Goal: Transaction & Acquisition: Book appointment/travel/reservation

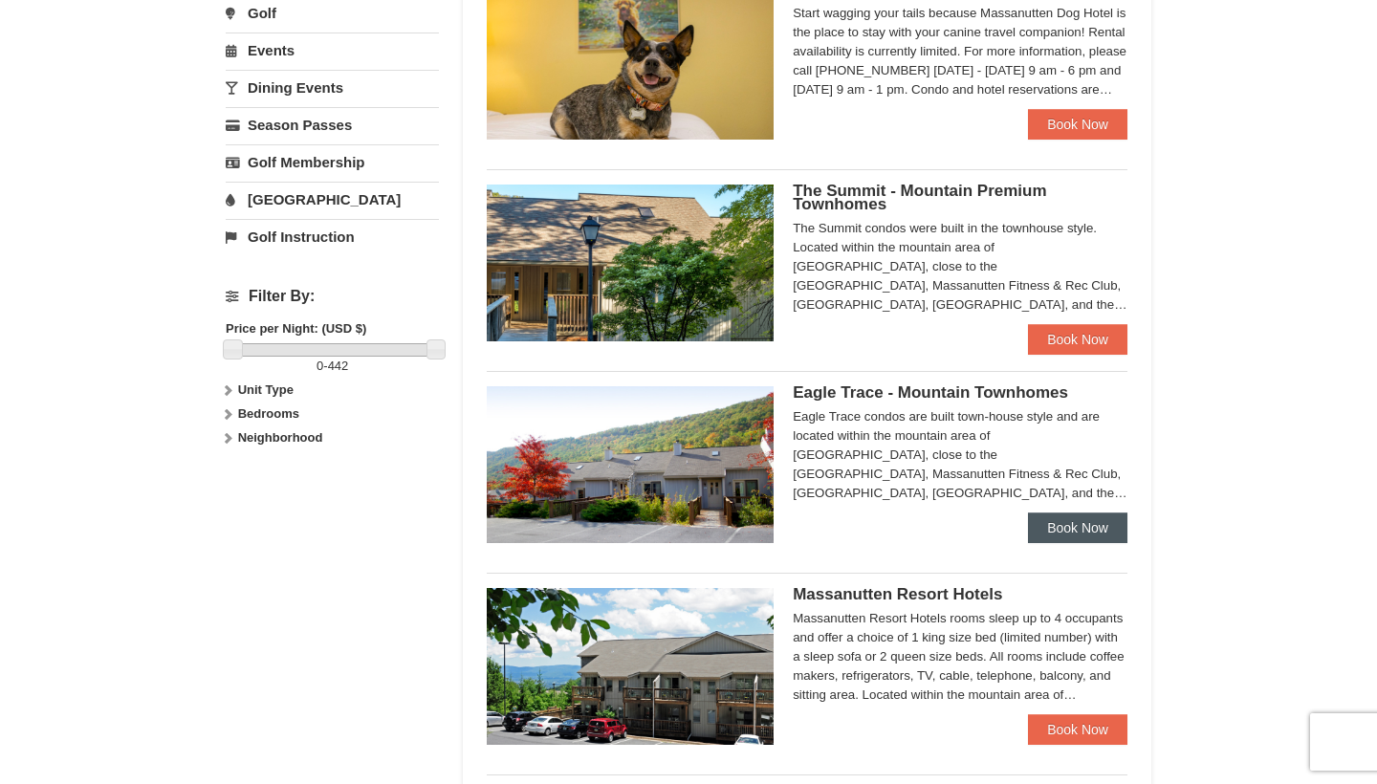
scroll to position [627, 0]
click at [1098, 531] on link "Book Now" at bounding box center [1077, 528] width 99 height 31
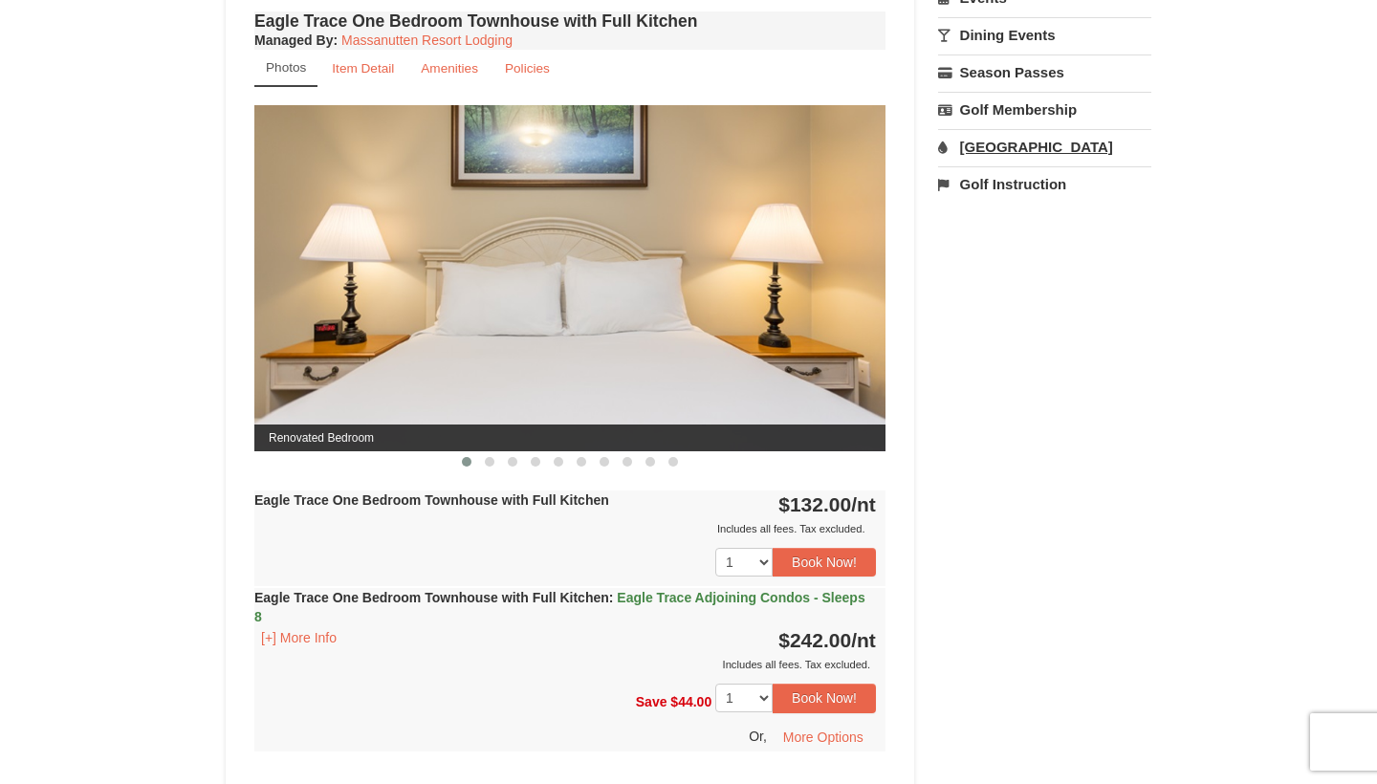
scroll to position [755, 0]
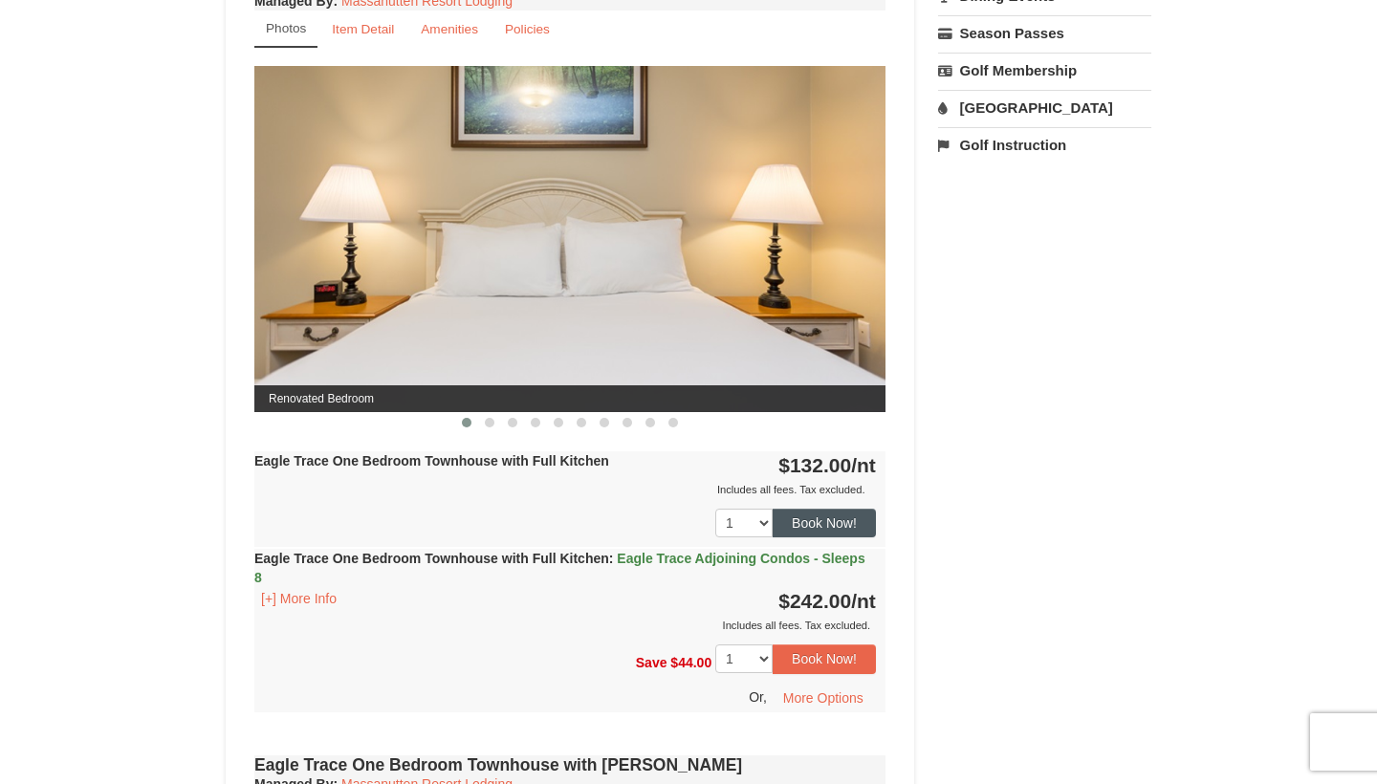
click at [834, 517] on button "Book Now!" at bounding box center [824, 523] width 103 height 29
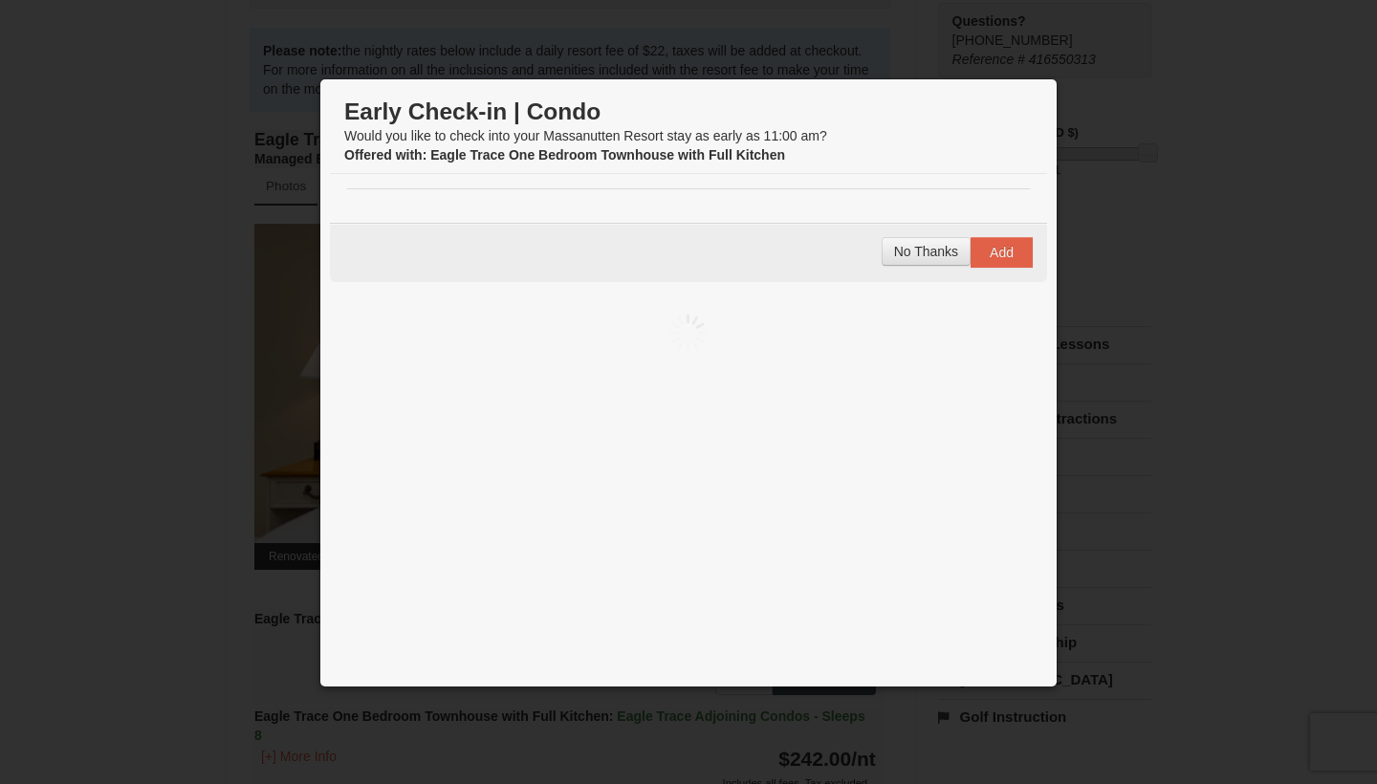
scroll to position [186, 0]
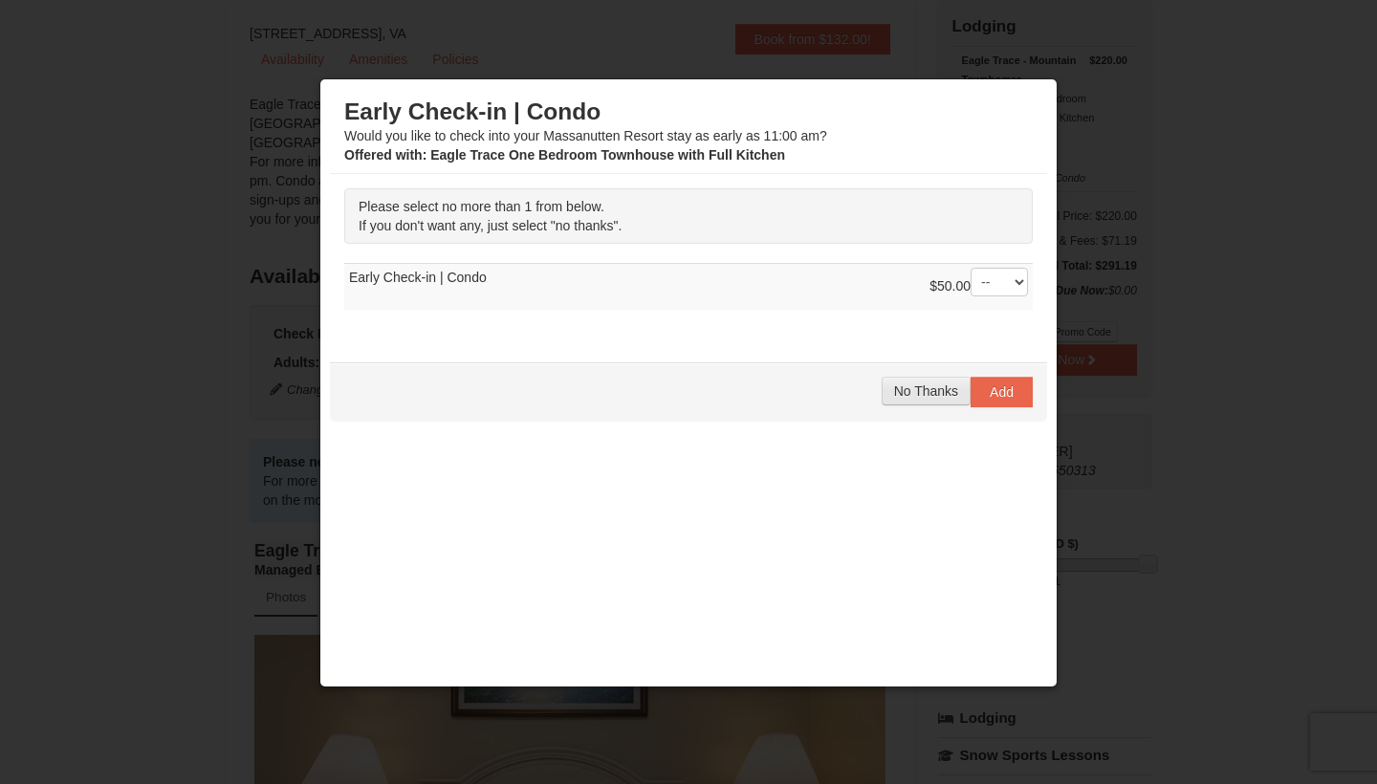
click at [942, 392] on span "No Thanks" at bounding box center [926, 390] width 64 height 15
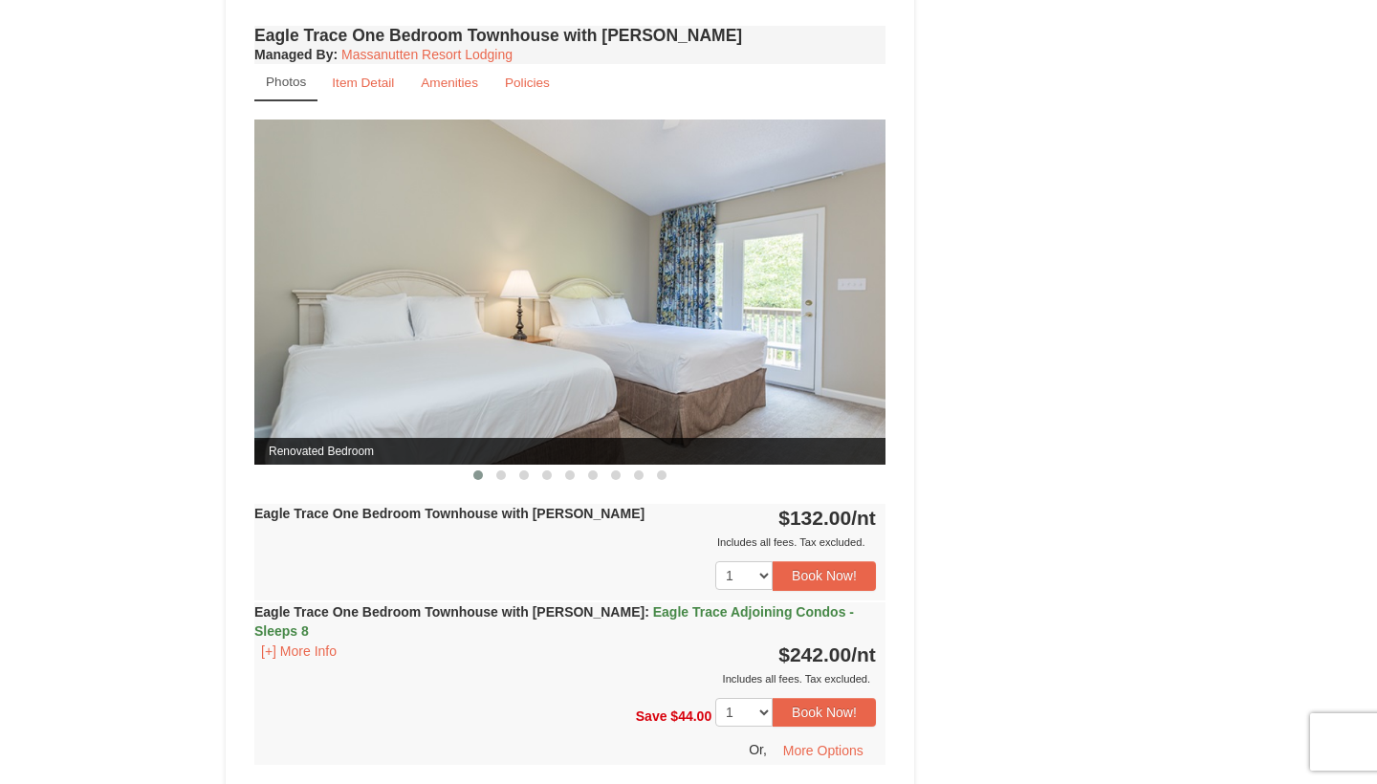
scroll to position [1489, 0]
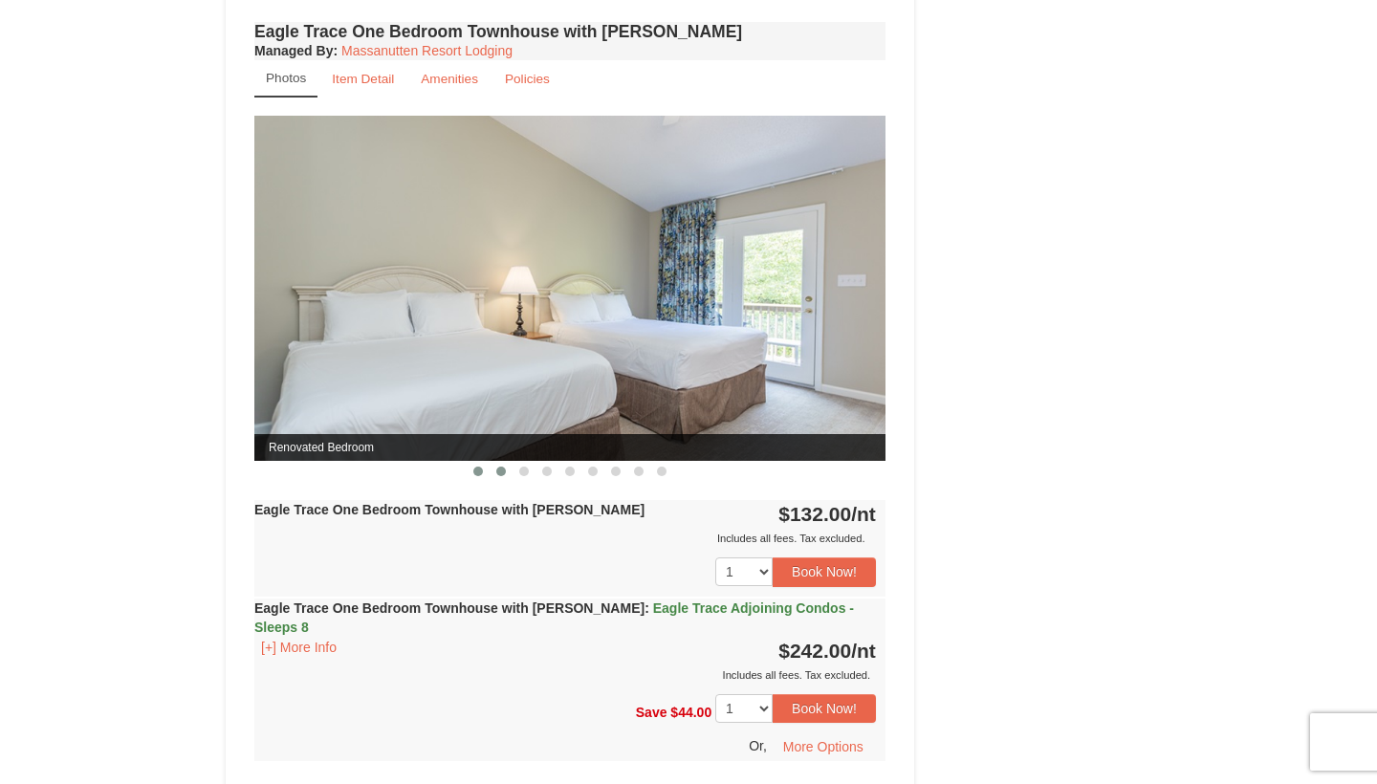
click at [504, 474] on span at bounding box center [501, 472] width 10 height 10
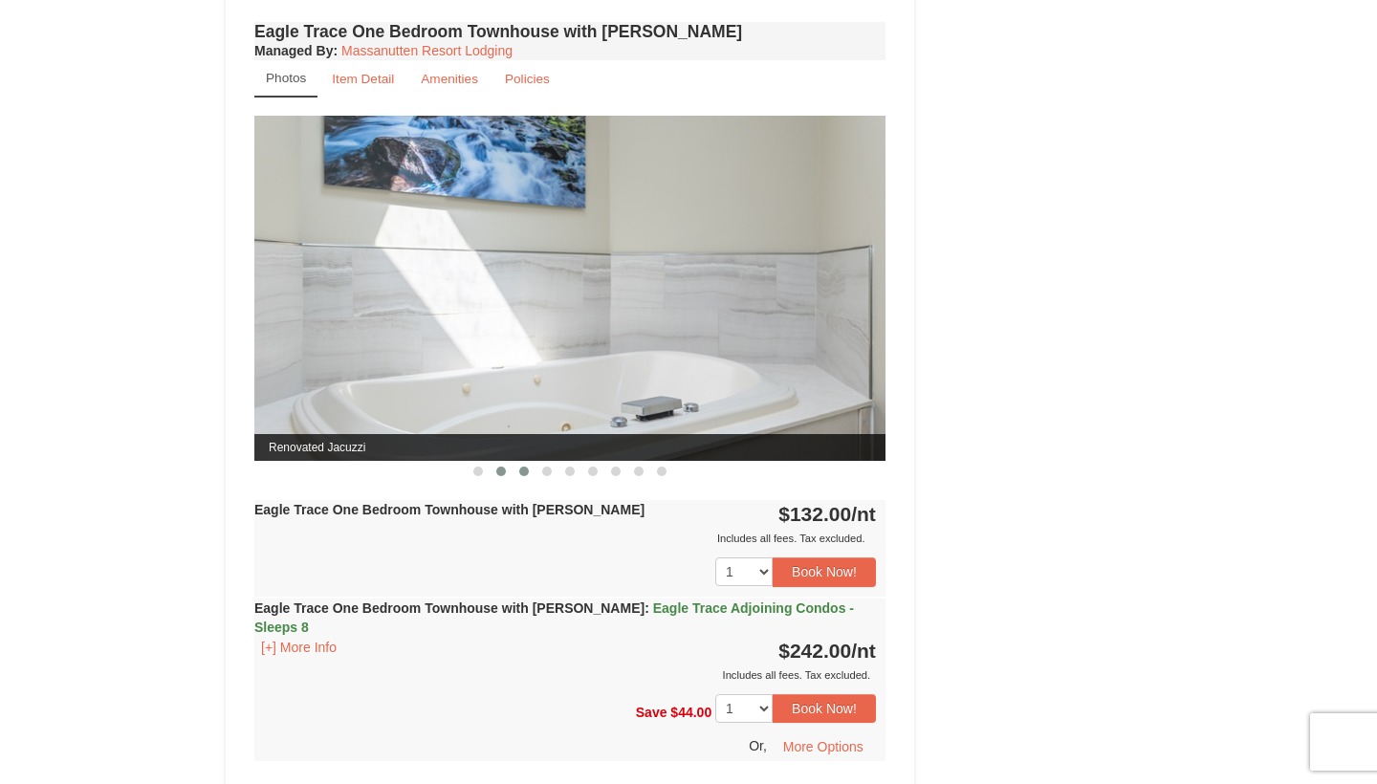
click at [528, 470] on span at bounding box center [524, 472] width 10 height 10
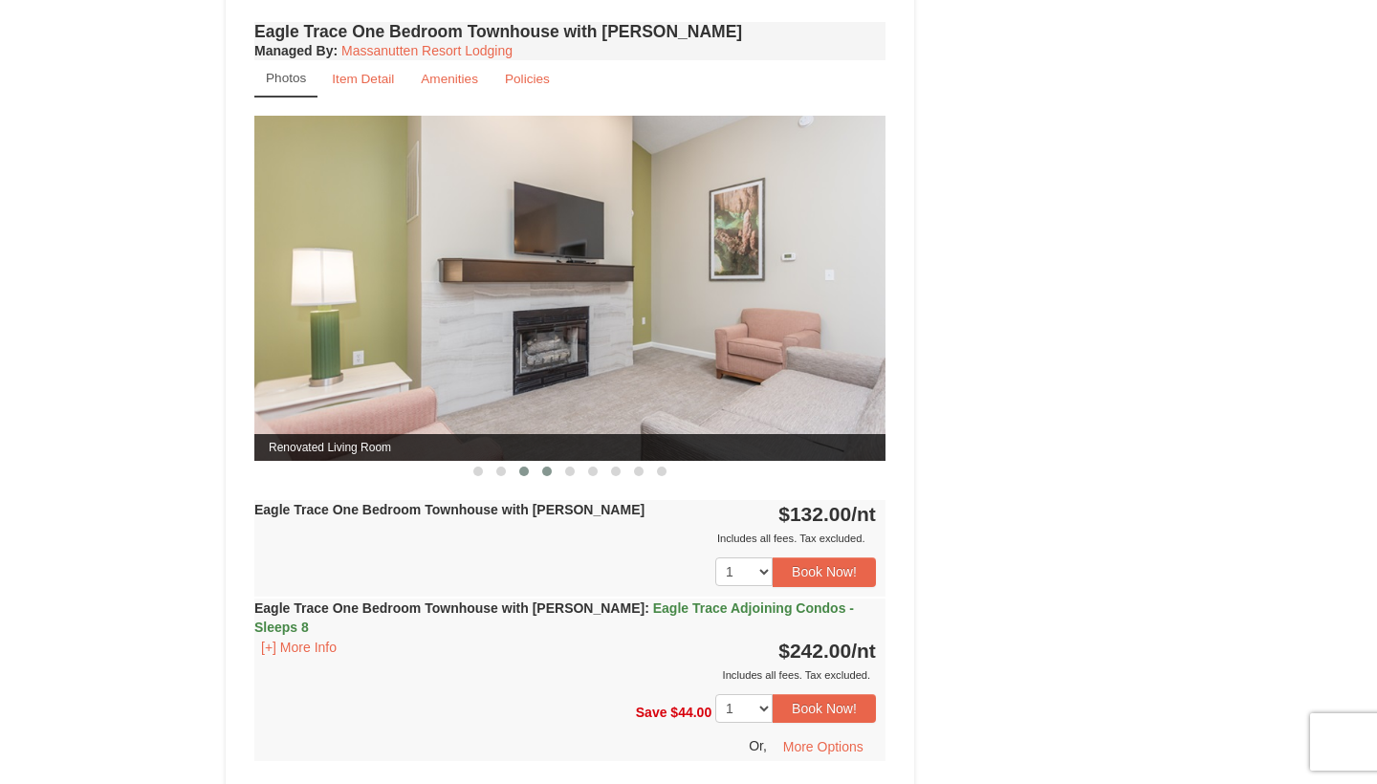
click at [548, 470] on span at bounding box center [547, 472] width 10 height 10
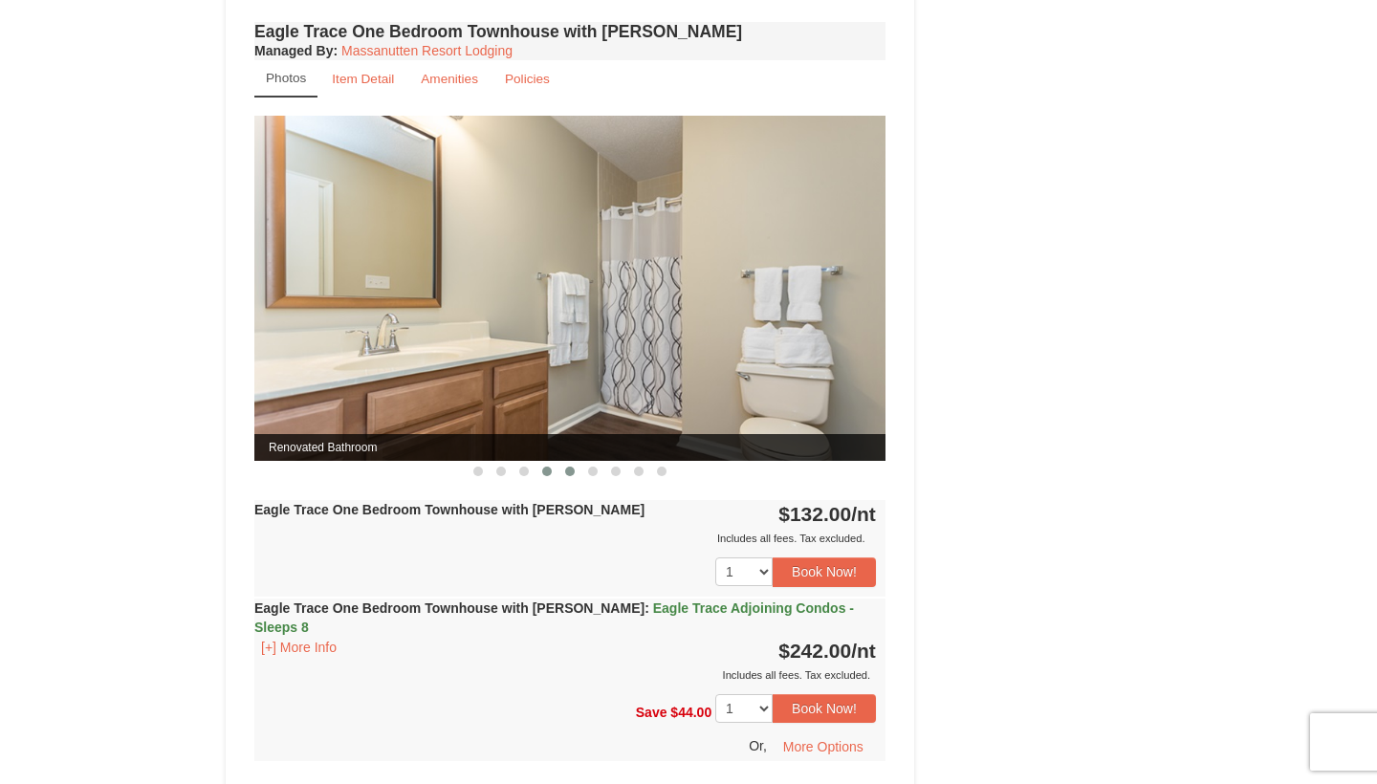
click at [570, 472] on span at bounding box center [570, 472] width 10 height 10
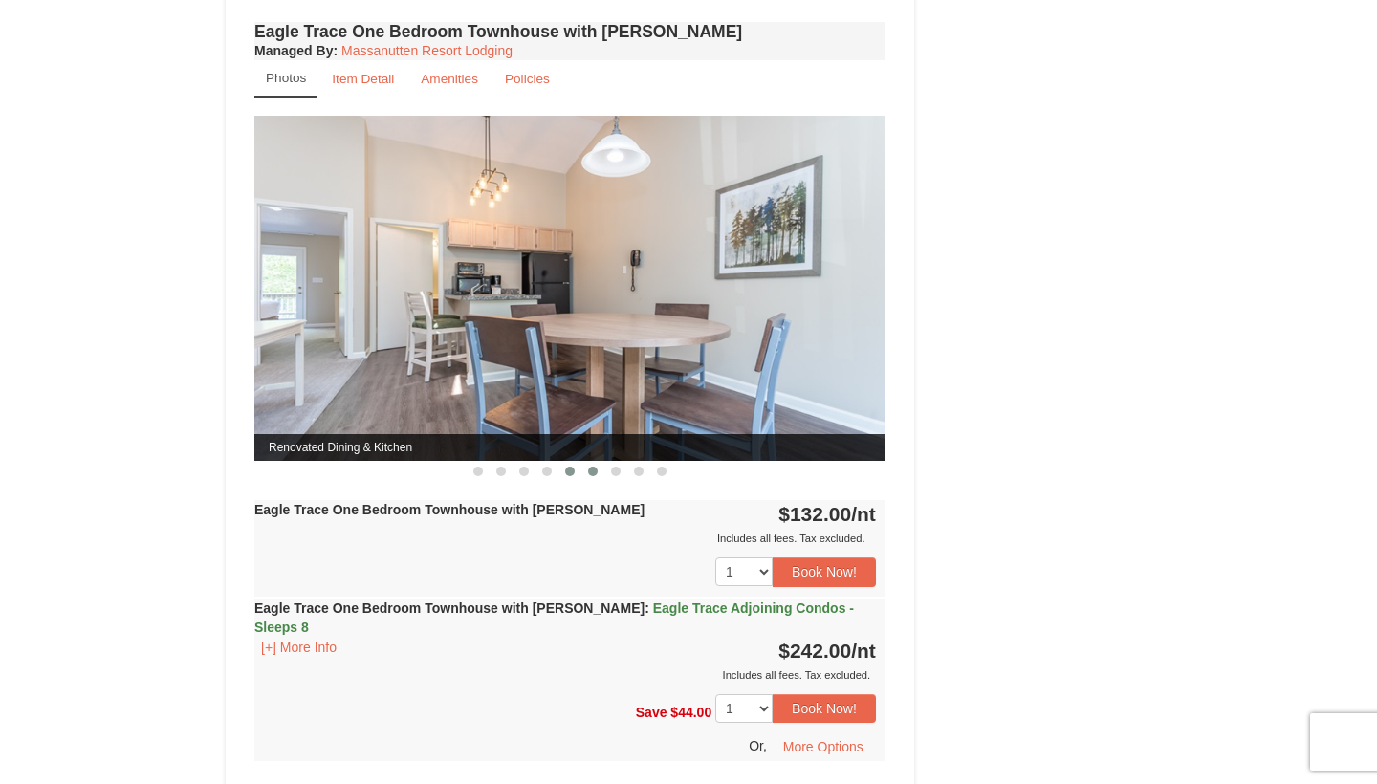
click at [592, 472] on span at bounding box center [593, 472] width 10 height 10
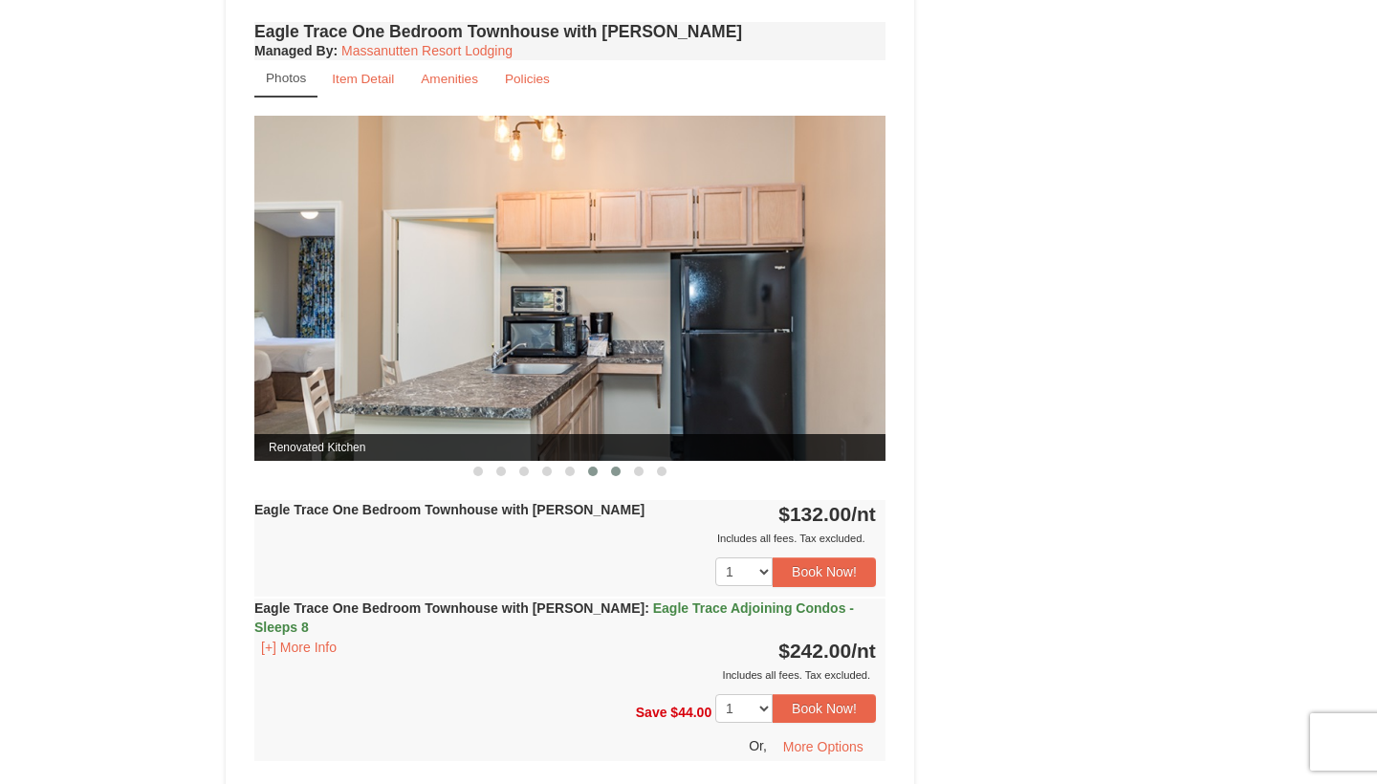
click at [621, 474] on button at bounding box center [615, 471] width 23 height 19
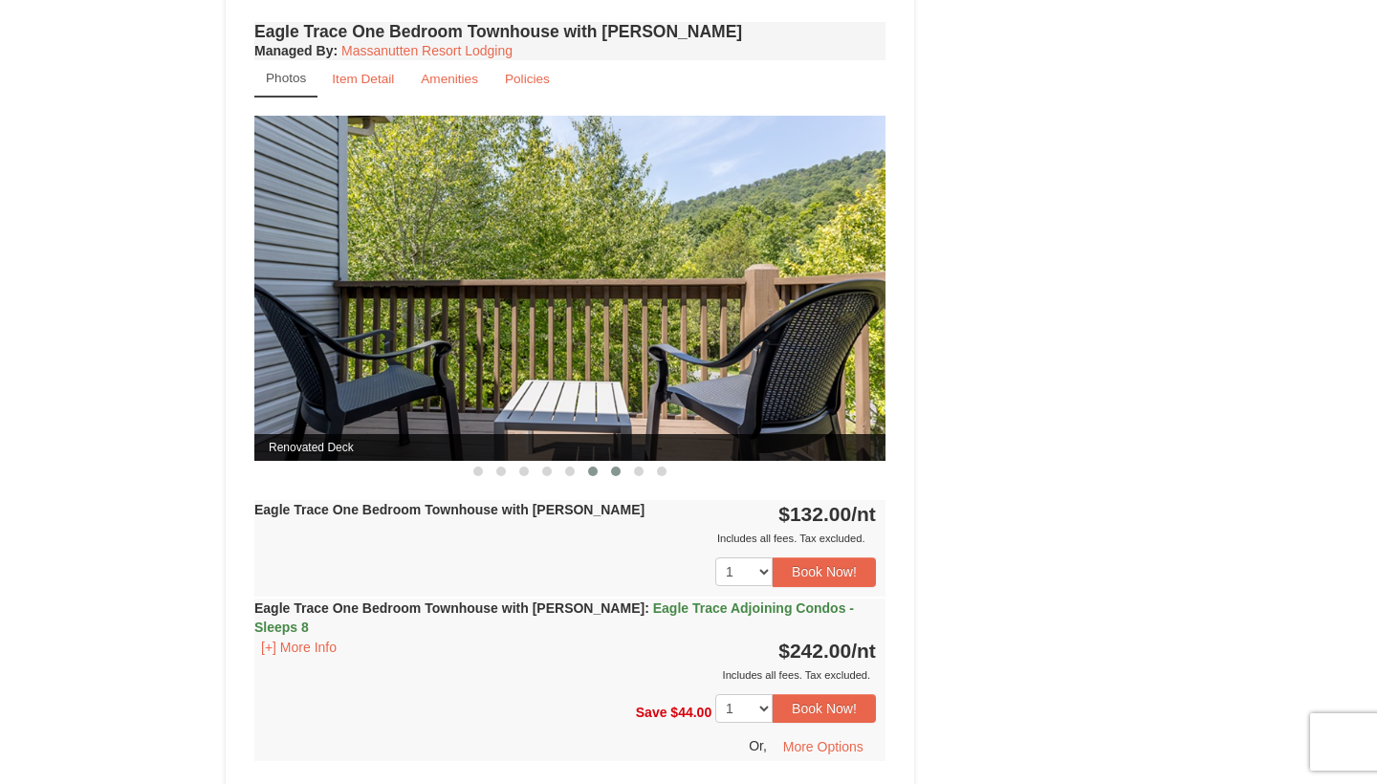
click at [593, 474] on span at bounding box center [593, 472] width 10 height 10
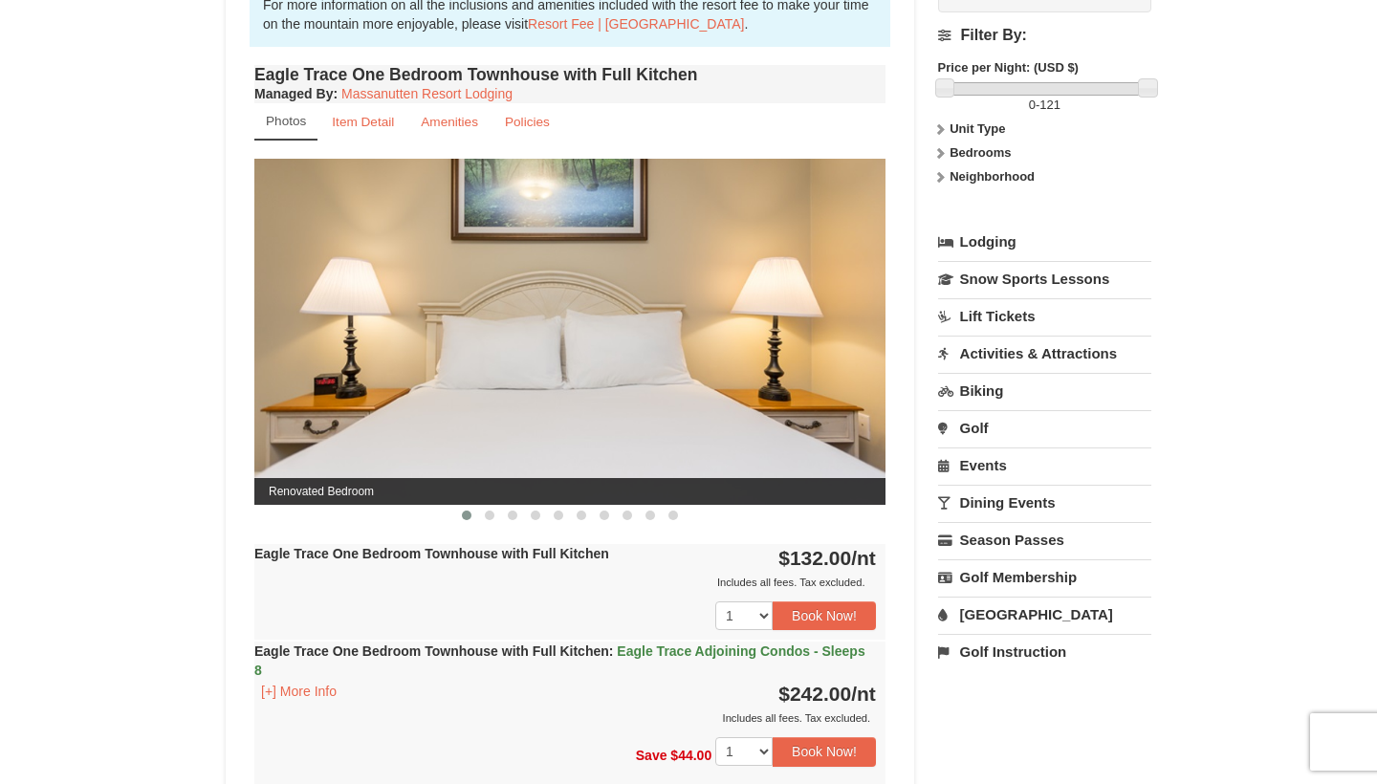
scroll to position [666, 0]
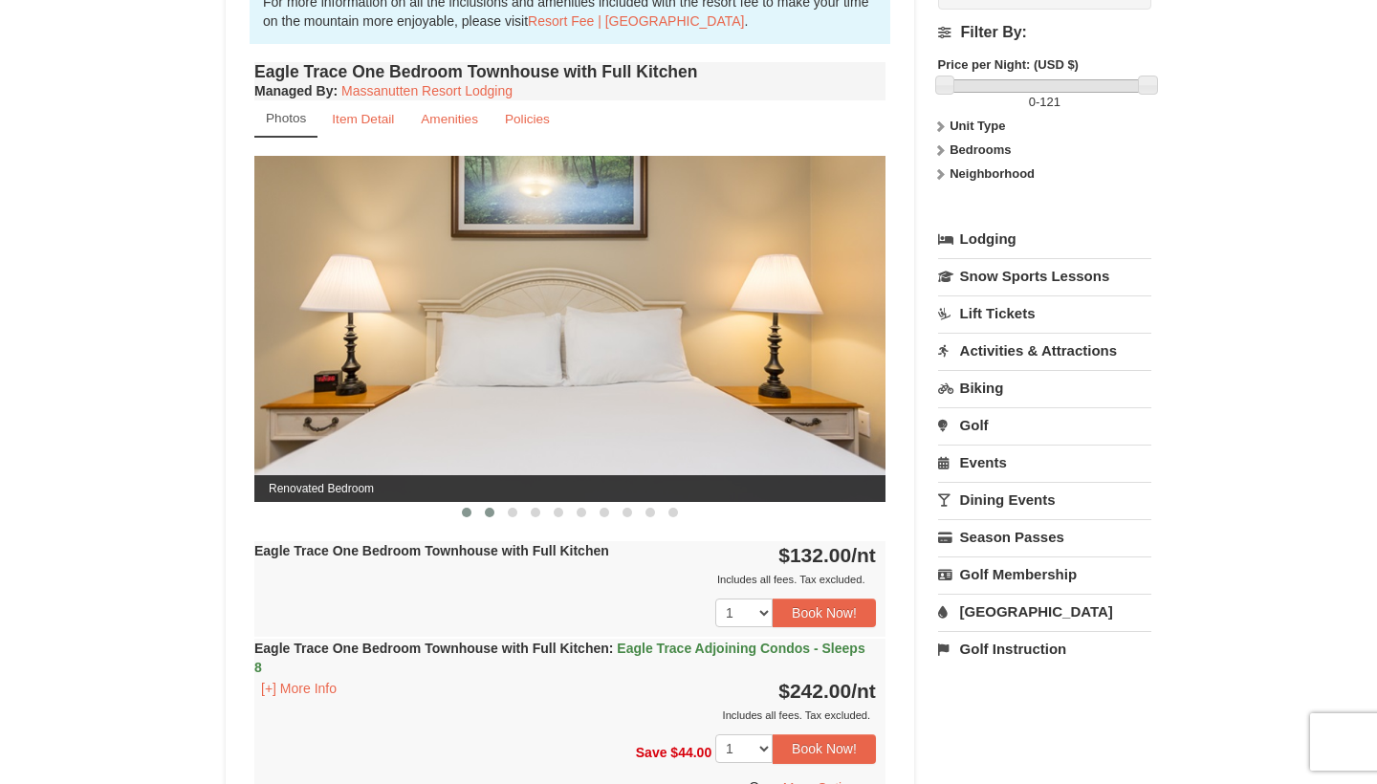
click at [499, 516] on button at bounding box center [489, 512] width 23 height 19
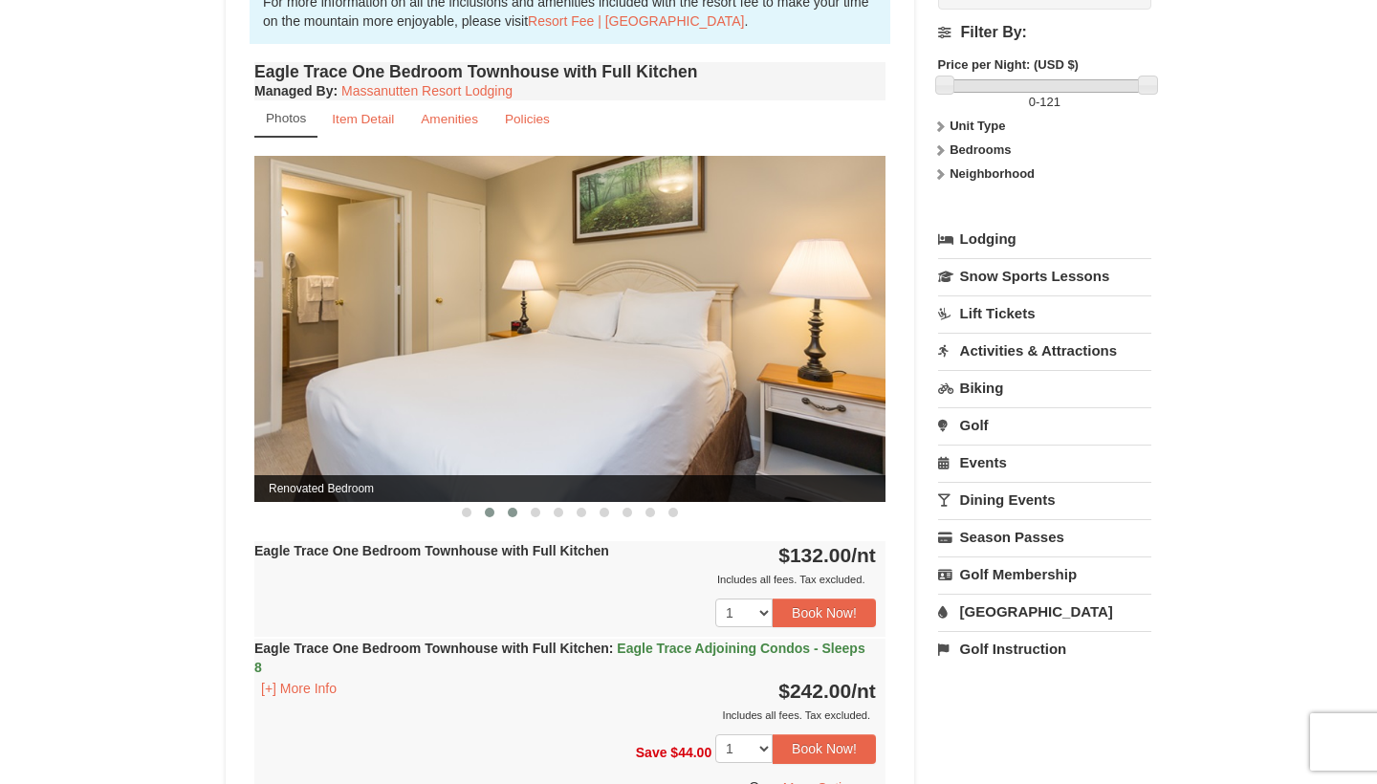
click at [517, 516] on button at bounding box center [512, 512] width 23 height 19
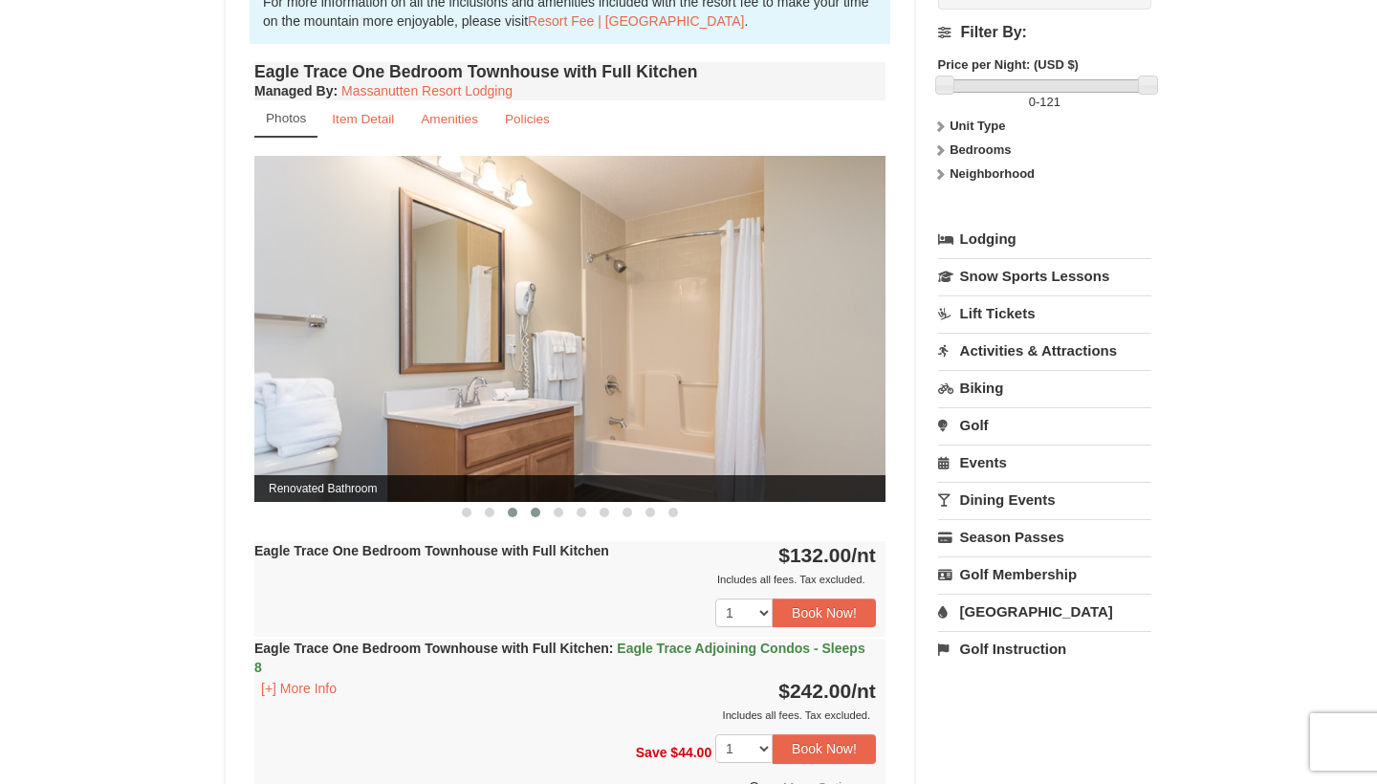
click at [532, 516] on span at bounding box center [536, 513] width 10 height 10
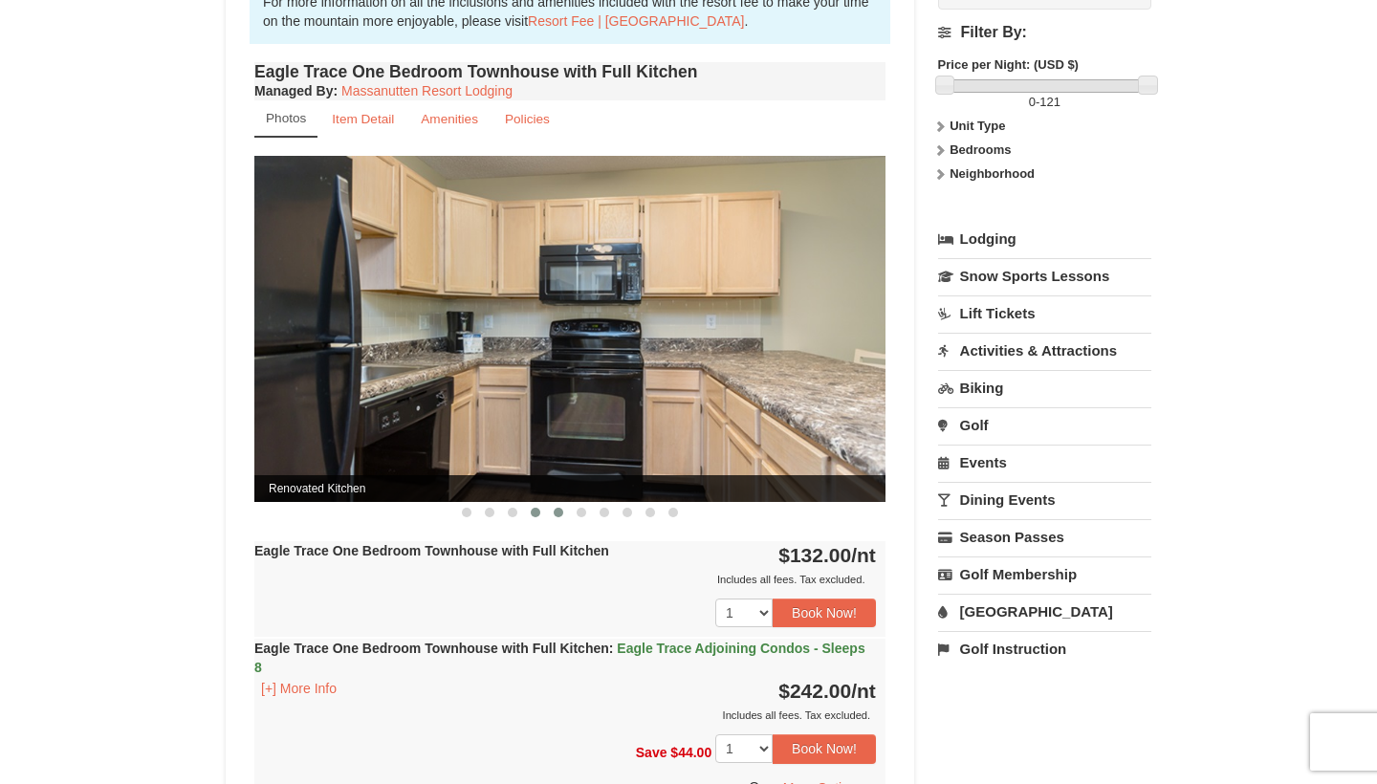
click at [547, 515] on button at bounding box center [558, 512] width 23 height 19
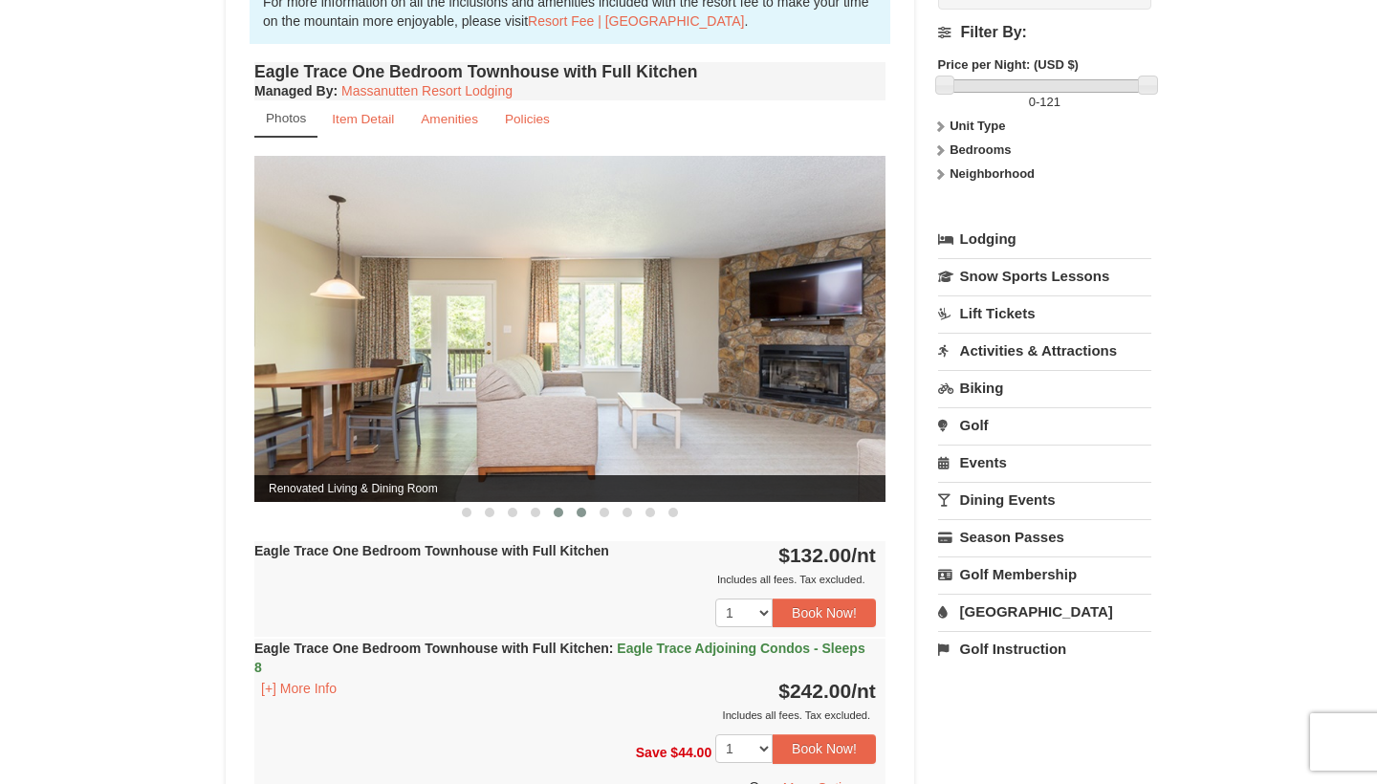
click at [582, 514] on span at bounding box center [582, 513] width 10 height 10
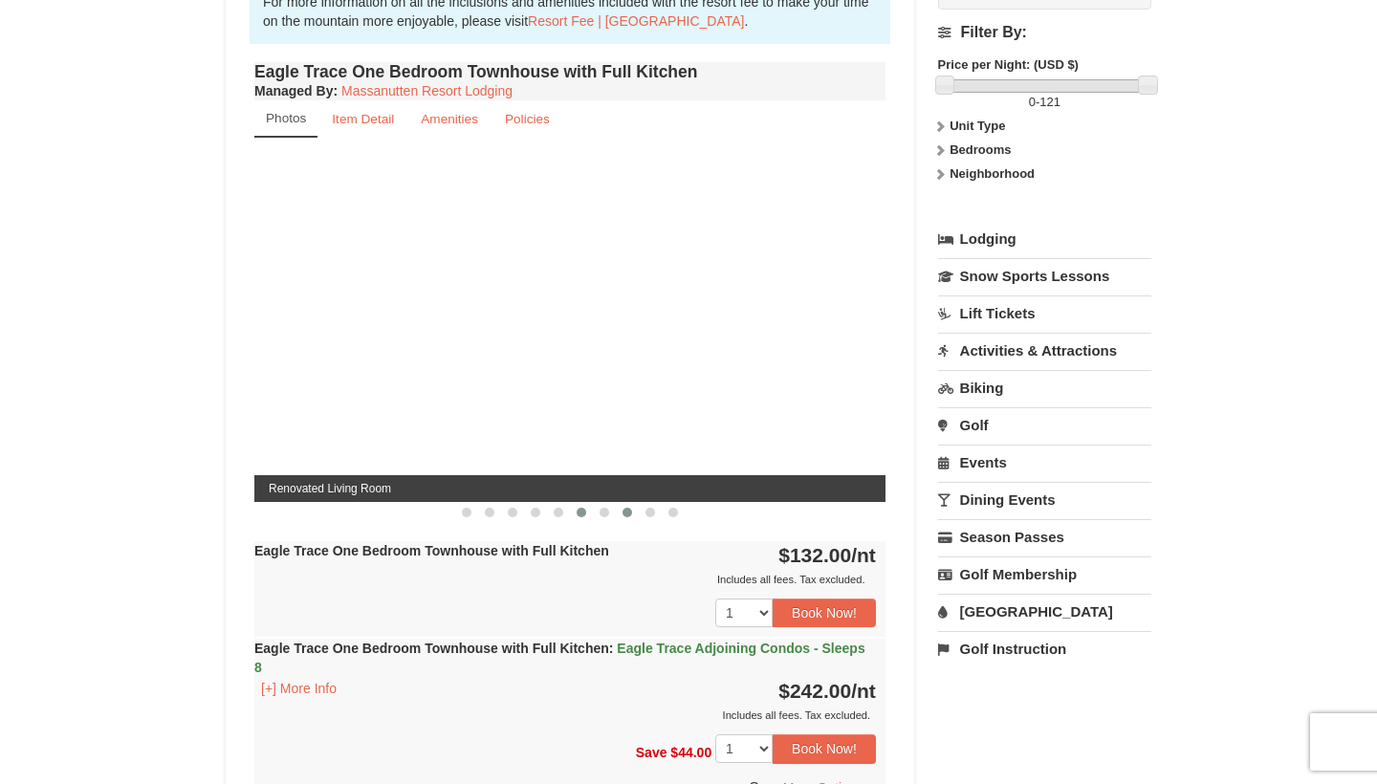
click at [624, 511] on span at bounding box center [628, 513] width 10 height 10
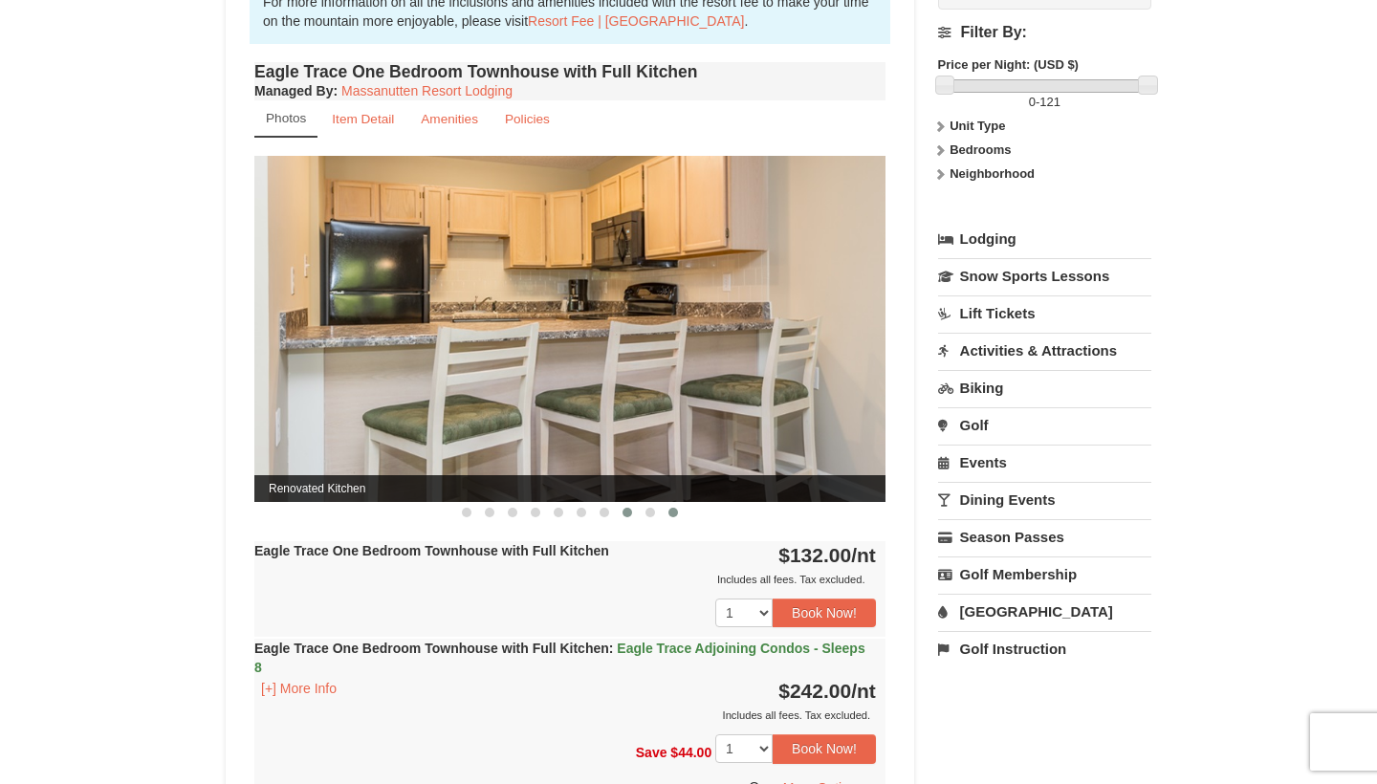
click at [673, 510] on span at bounding box center [673, 513] width 10 height 10
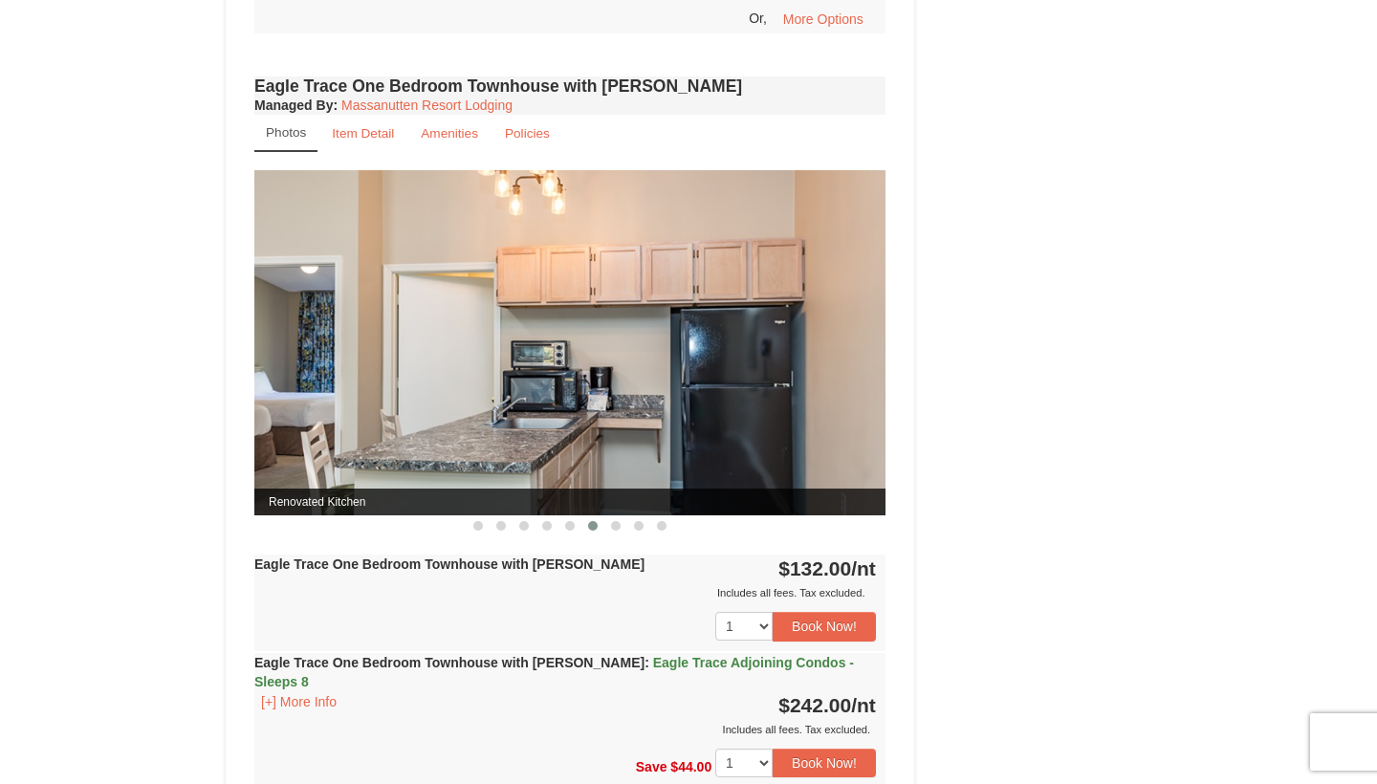
scroll to position [1433, 0]
click at [659, 532] on button at bounding box center [661, 526] width 23 height 19
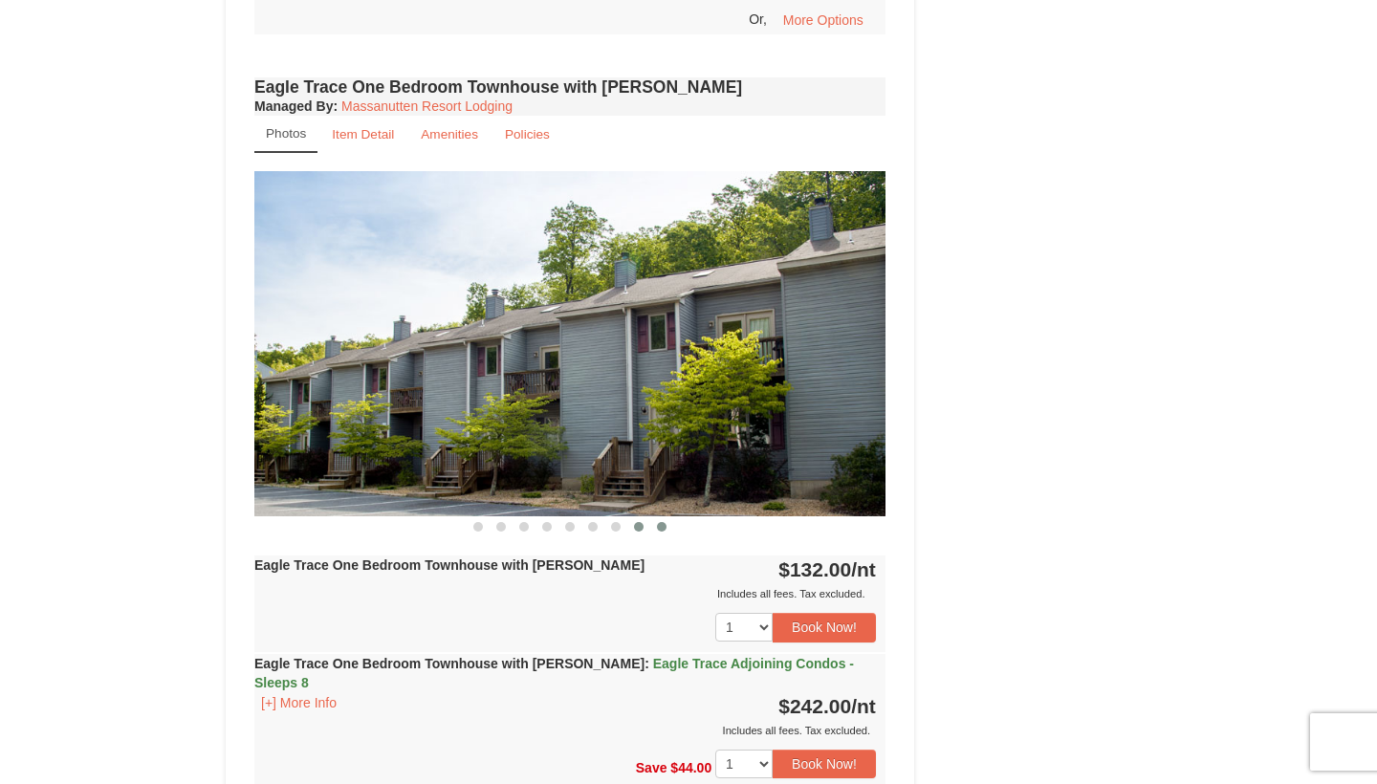
click at [632, 524] on button at bounding box center [638, 526] width 23 height 19
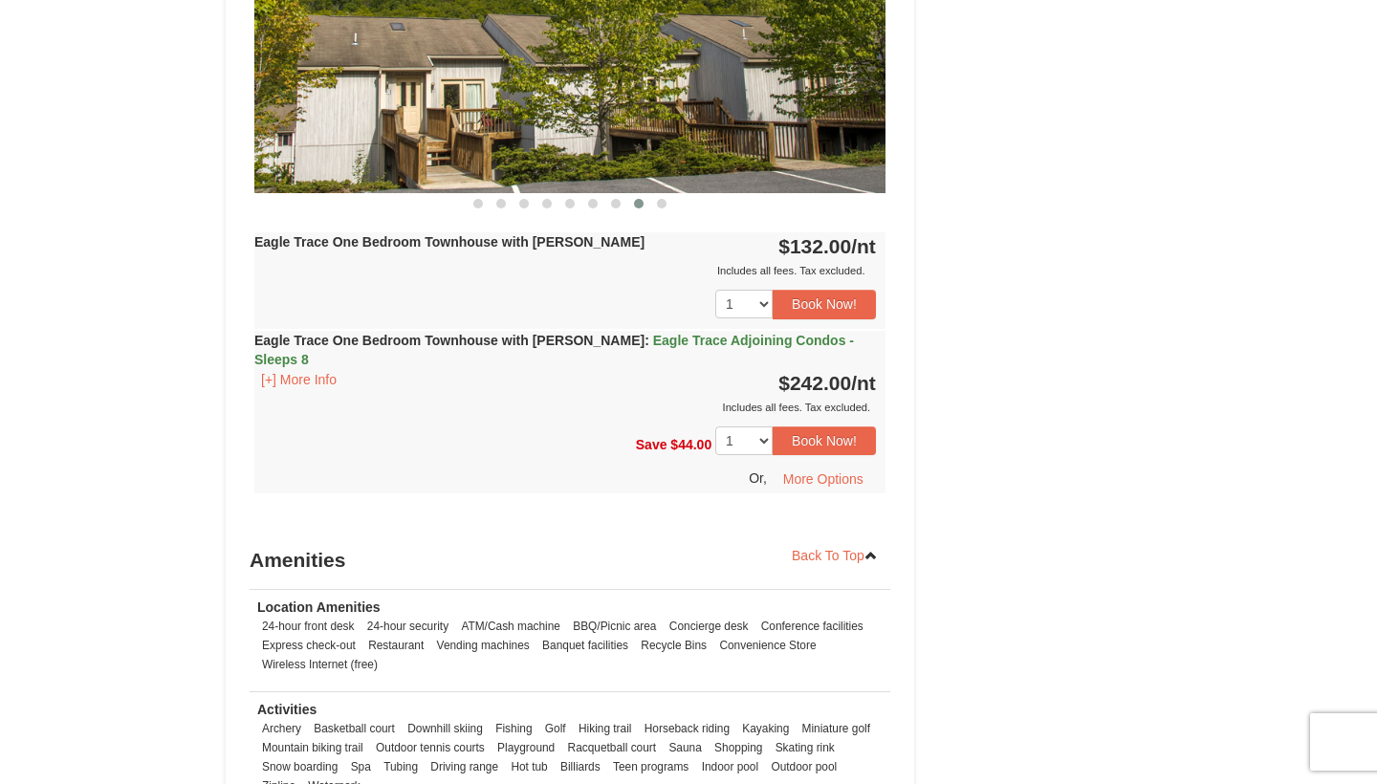
scroll to position [1734, 0]
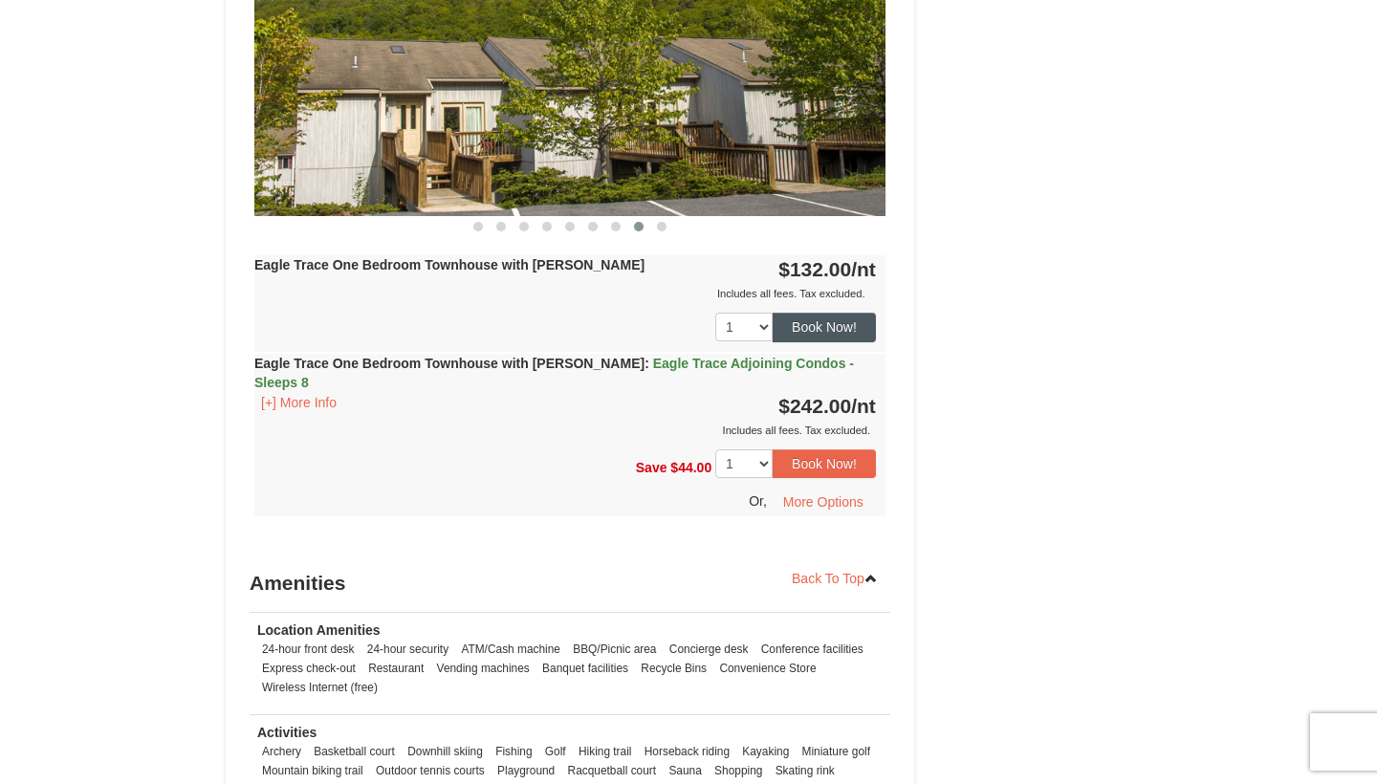
click at [804, 331] on button "Book Now!" at bounding box center [824, 327] width 103 height 29
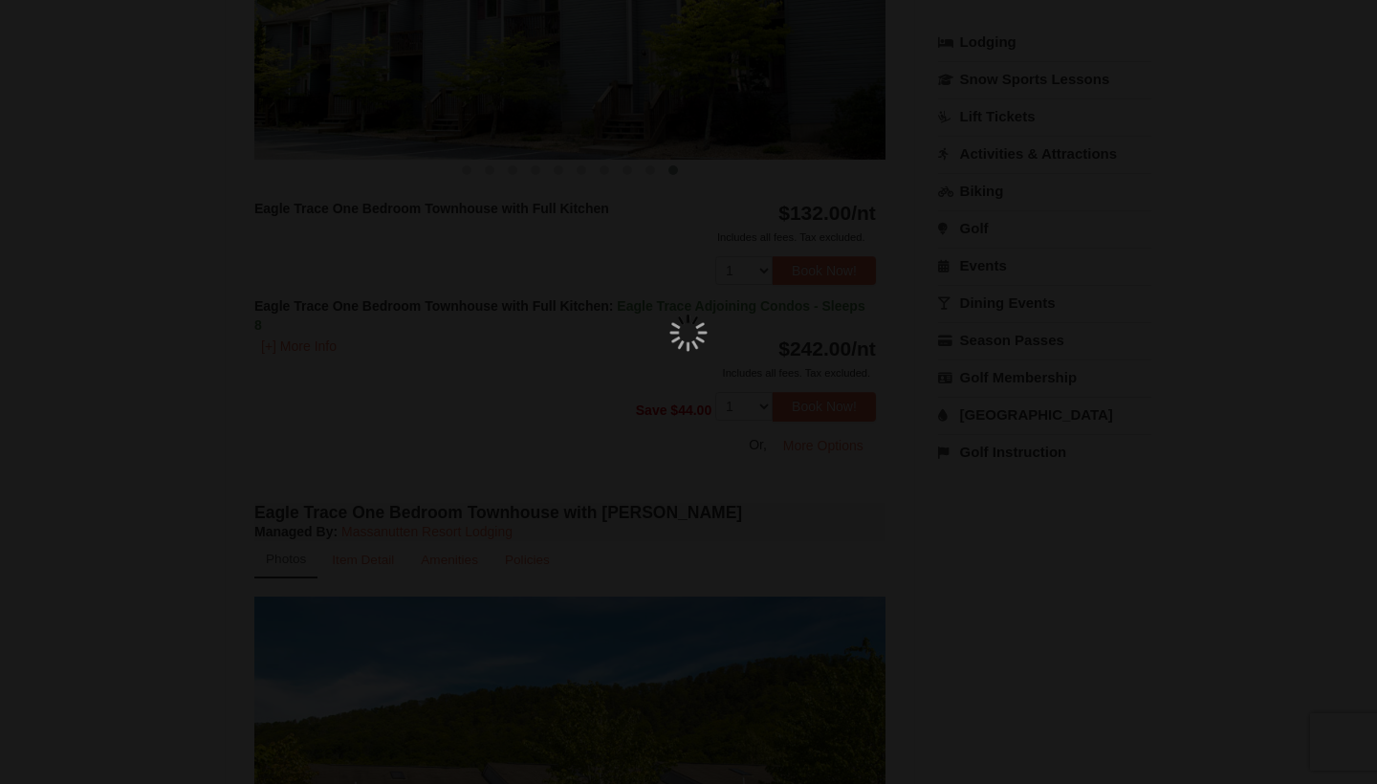
scroll to position [186, 0]
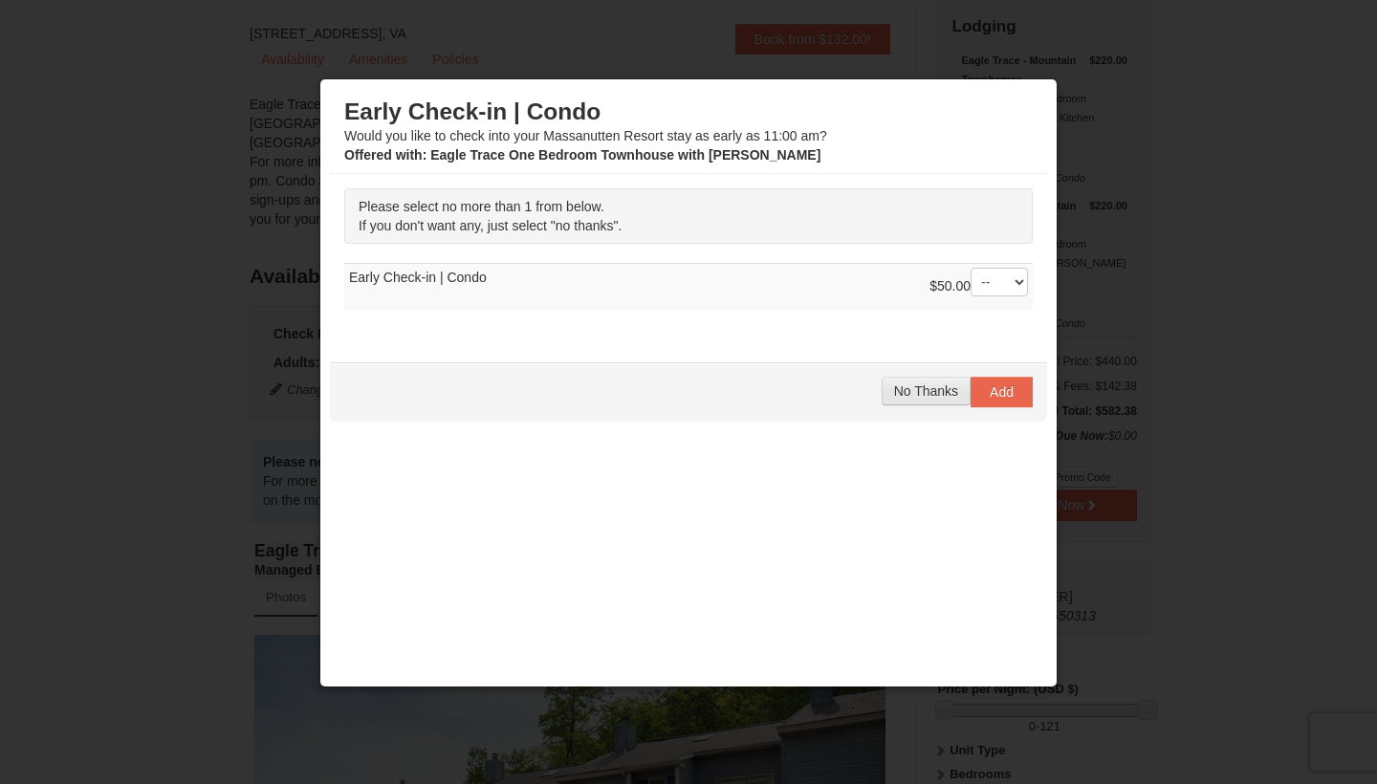
click at [939, 389] on span "No Thanks" at bounding box center [926, 390] width 64 height 15
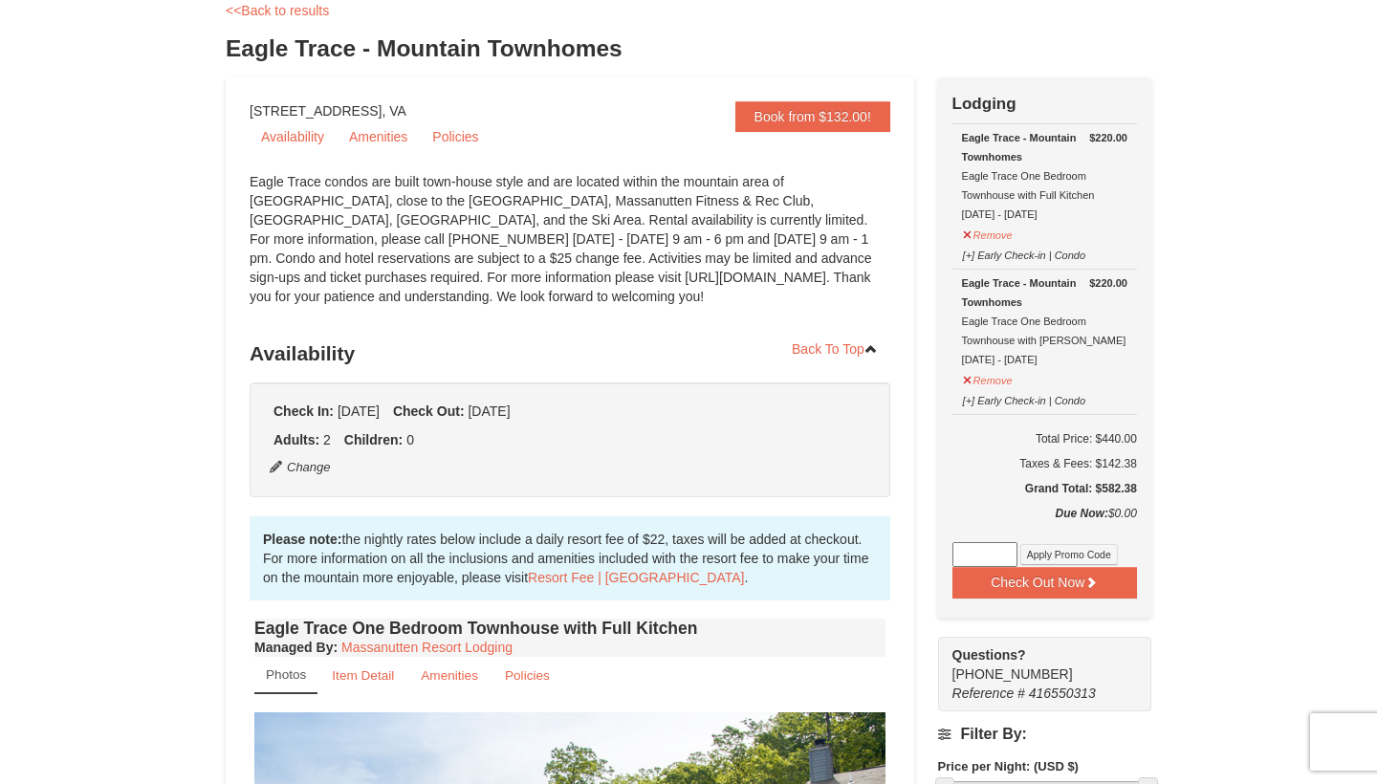
scroll to position [48, 0]
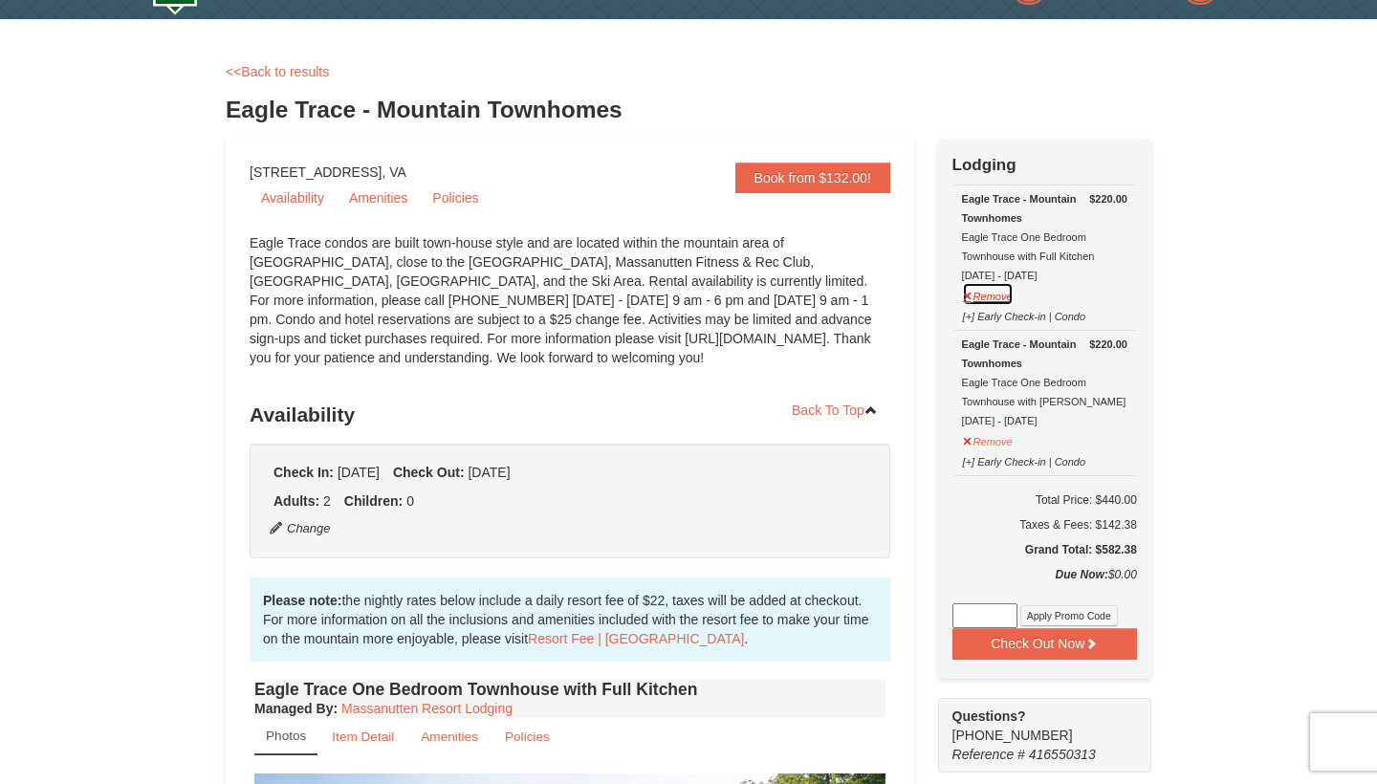
click at [998, 295] on button "Remove" at bounding box center [988, 294] width 52 height 24
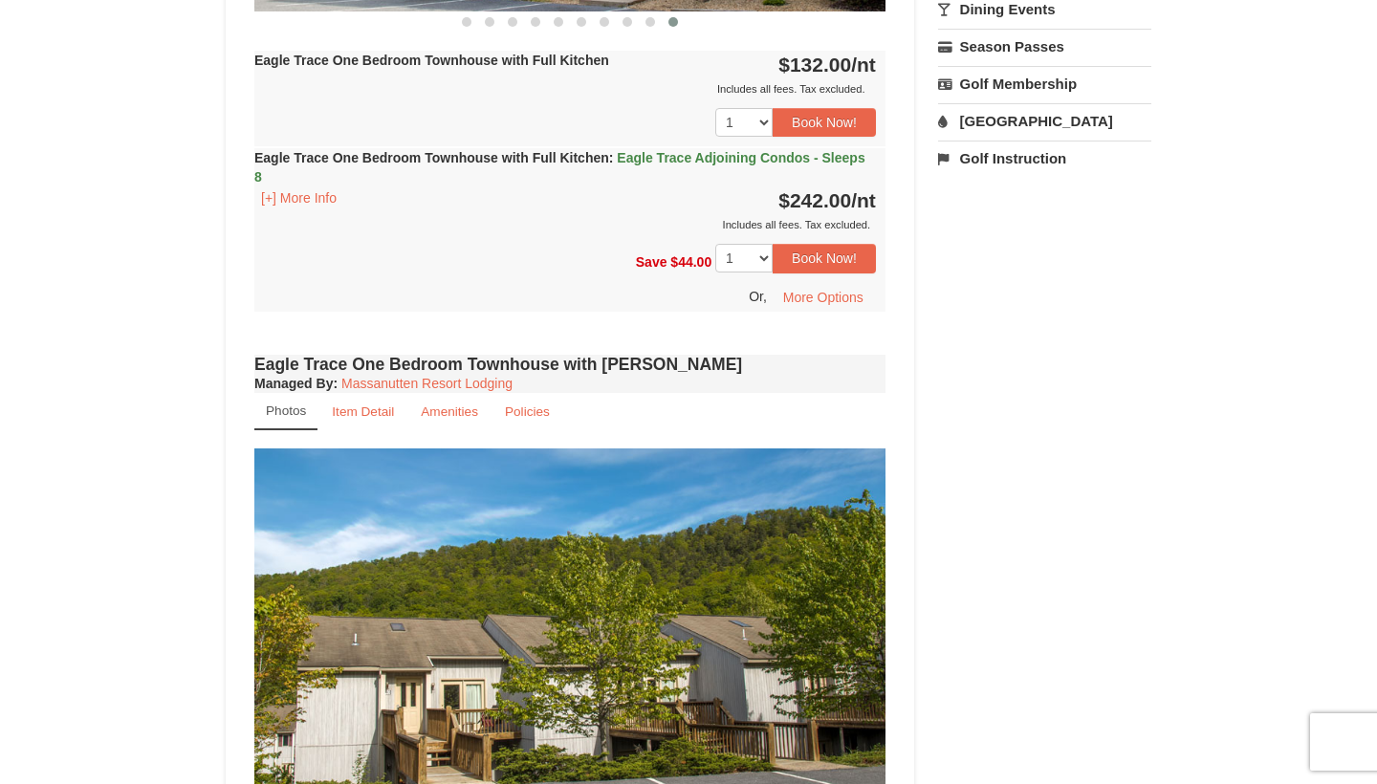
scroll to position [1147, 0]
